Goal: Task Accomplishment & Management: Manage account settings

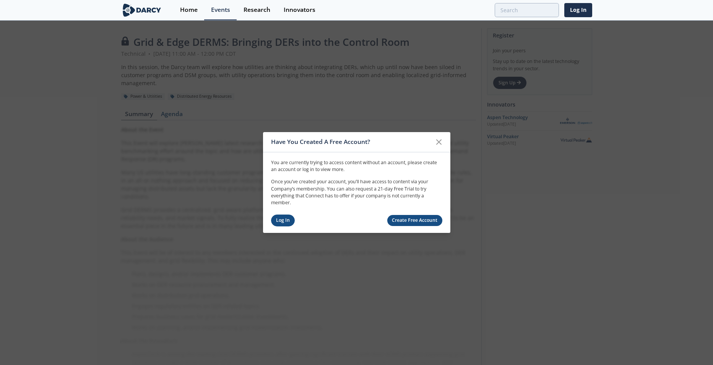
click at [280, 223] on link "Log In" at bounding box center [283, 221] width 24 height 12
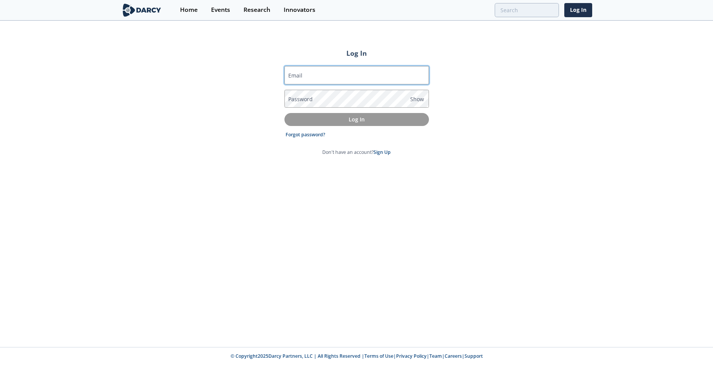
click at [305, 77] on input "Email" at bounding box center [356, 75] width 144 height 18
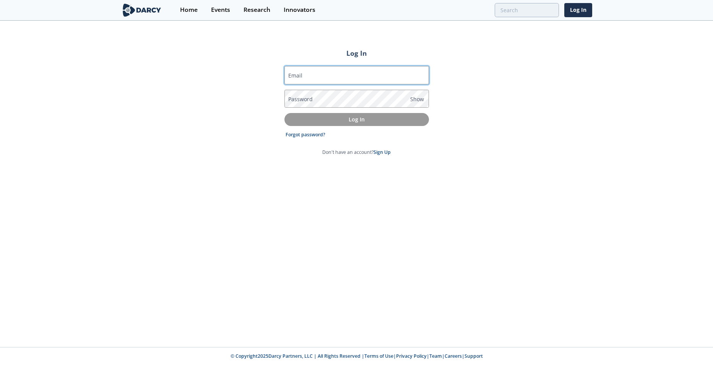
click at [305, 77] on input "Email" at bounding box center [356, 75] width 144 height 18
type input "[PERSON_NAME][EMAIL_ADDRESS][DOMAIN_NAME]"
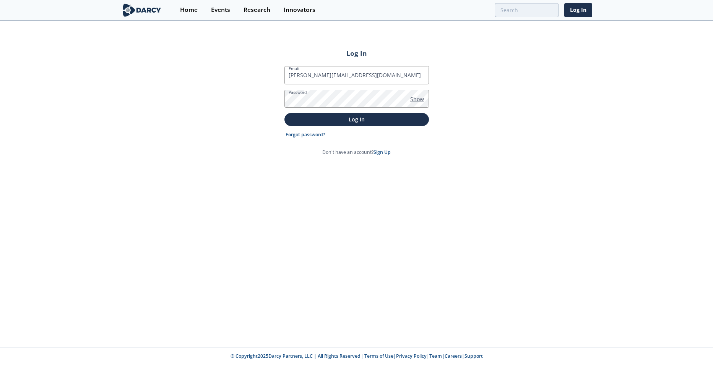
click at [416, 97] on span "Show" at bounding box center [417, 99] width 14 height 8
click at [363, 120] on p "Log In" at bounding box center [357, 119] width 134 height 8
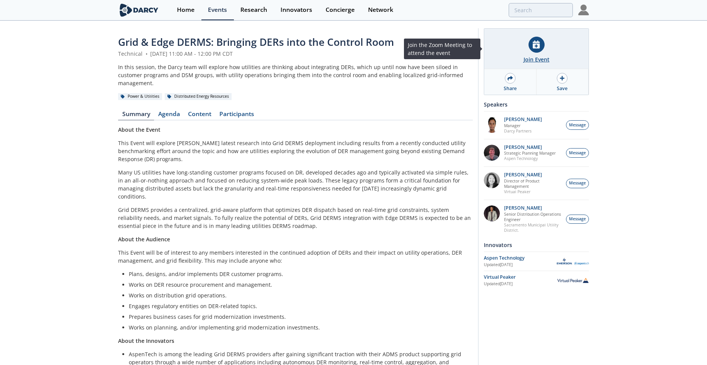
click at [541, 65] on div "Join Event" at bounding box center [536, 49] width 104 height 40
